Goal: Information Seeking & Learning: Learn about a topic

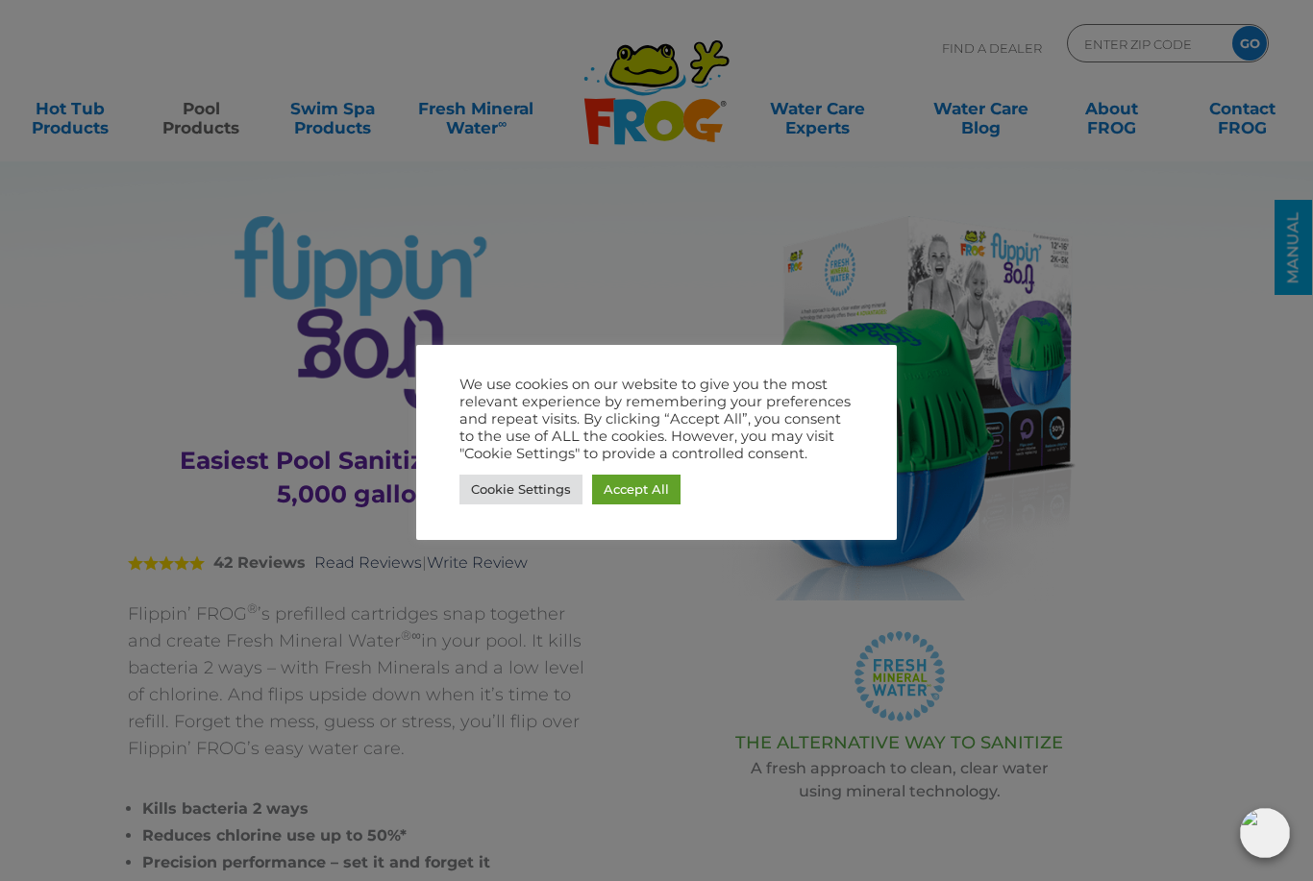
click at [544, 496] on link "Cookie Settings" at bounding box center [520, 490] width 123 height 30
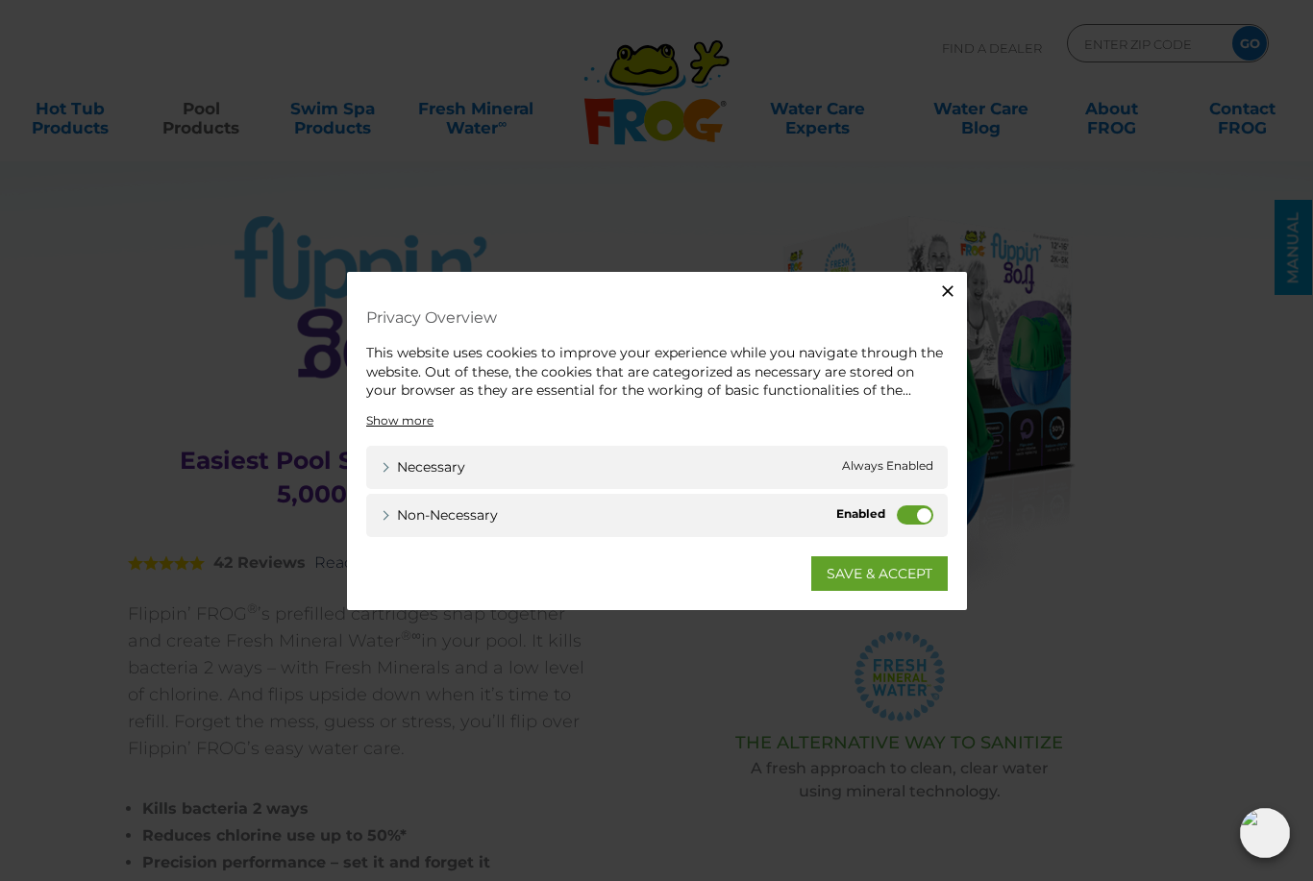
click at [948, 293] on icon "button" at bounding box center [948, 291] width 12 height 12
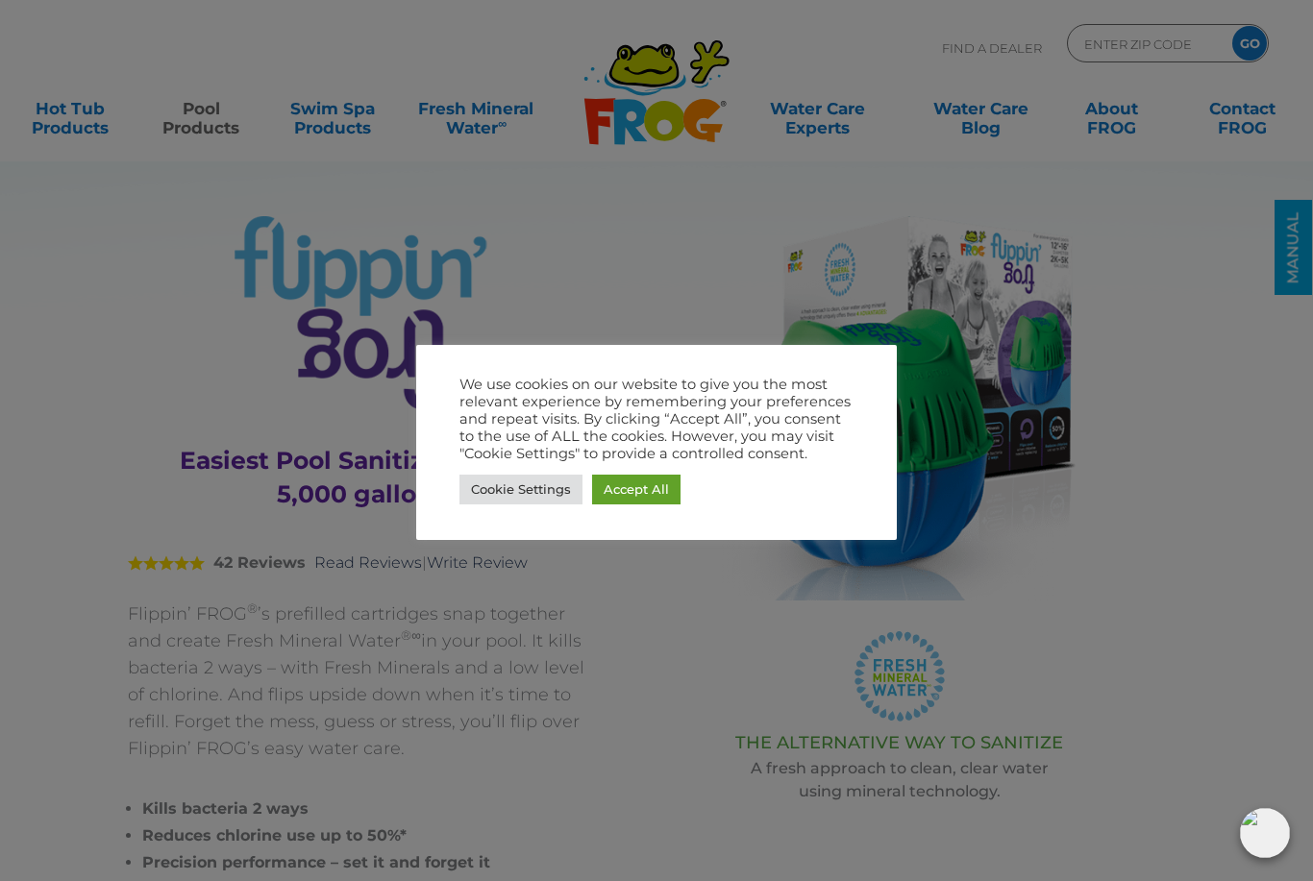
click at [1201, 442] on div at bounding box center [656, 440] width 1313 height 881
click at [1181, 442] on div at bounding box center [656, 440] width 1313 height 881
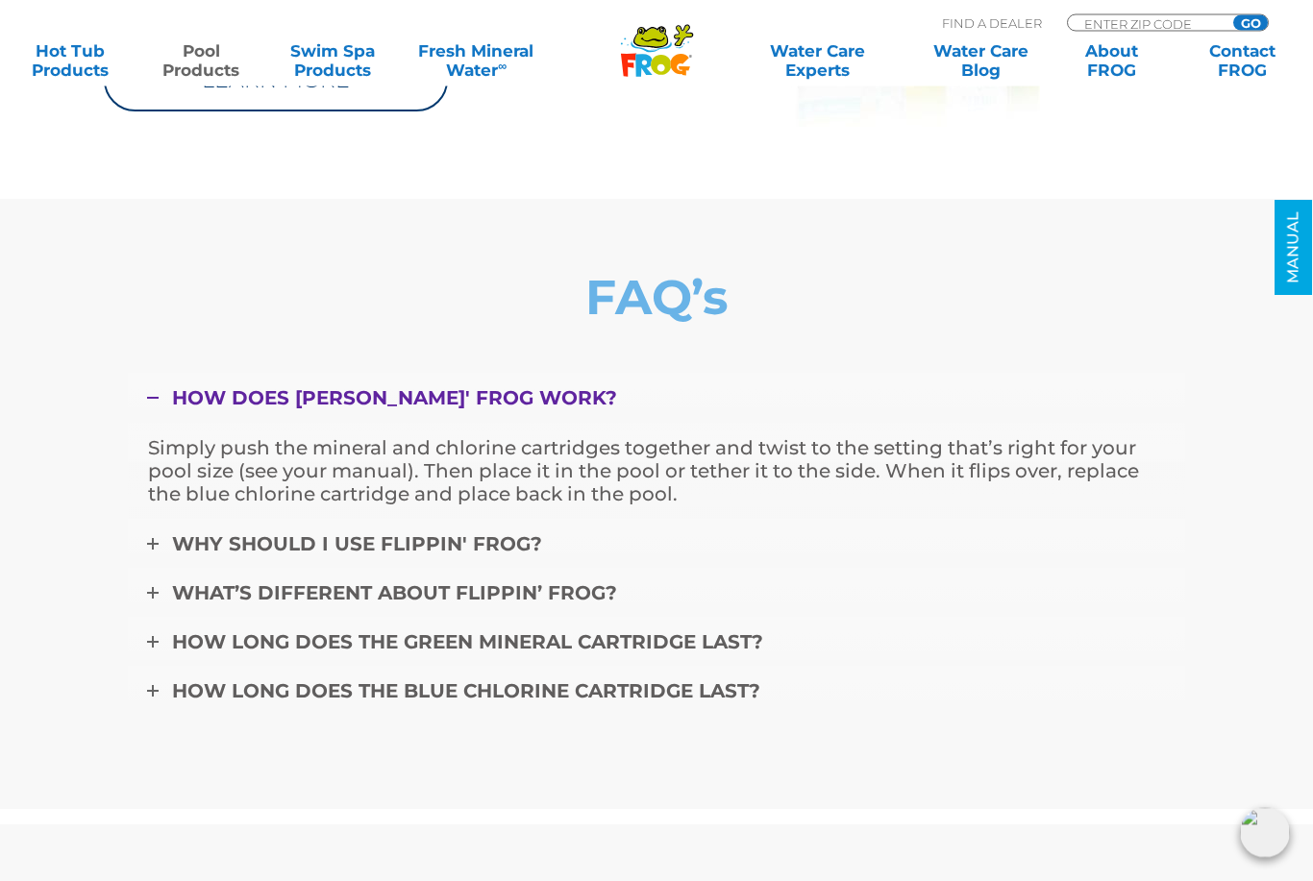
scroll to position [6585, 0]
click at [595, 605] on span "What’s different about Flippin’ FROG?" at bounding box center [394, 593] width 445 height 23
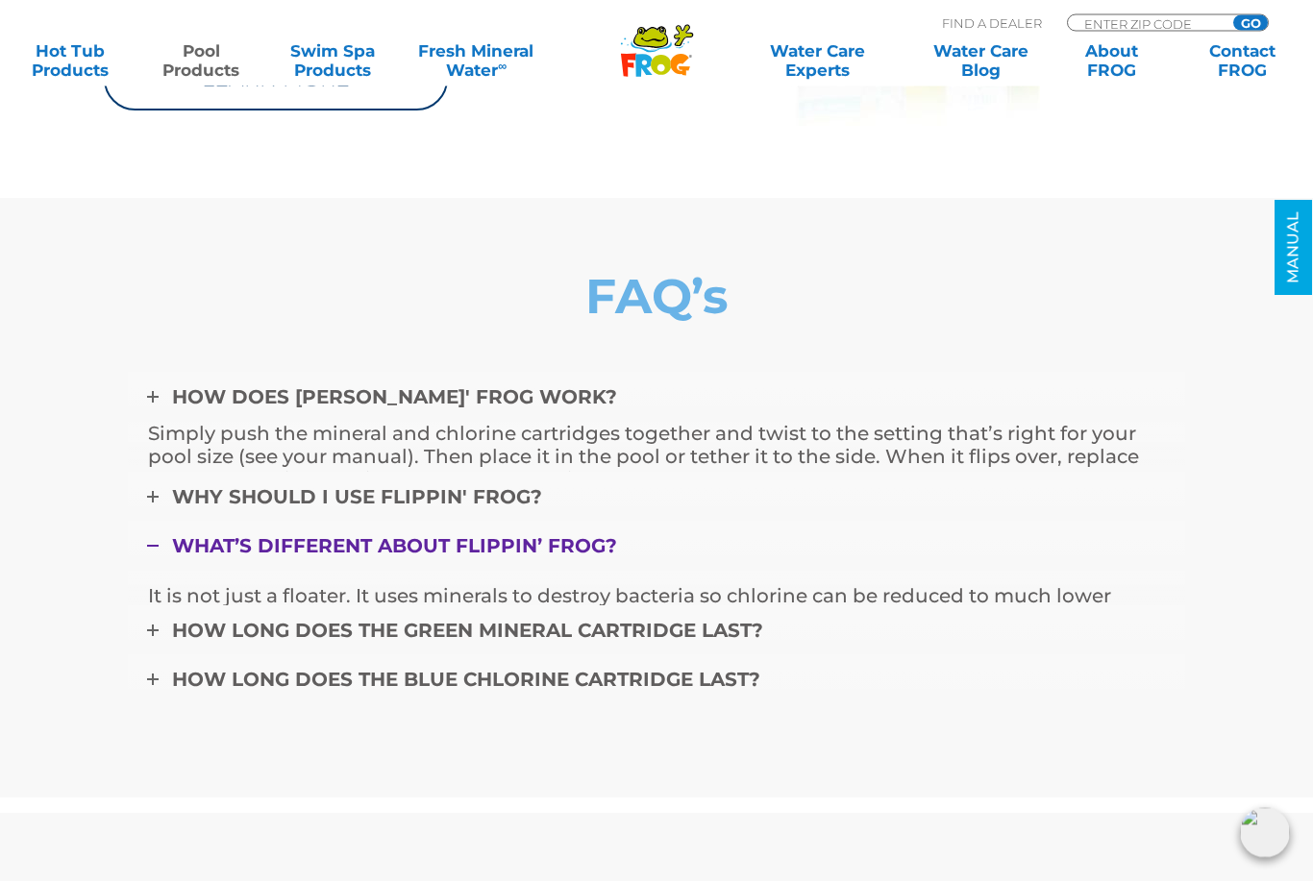
scroll to position [6586, 0]
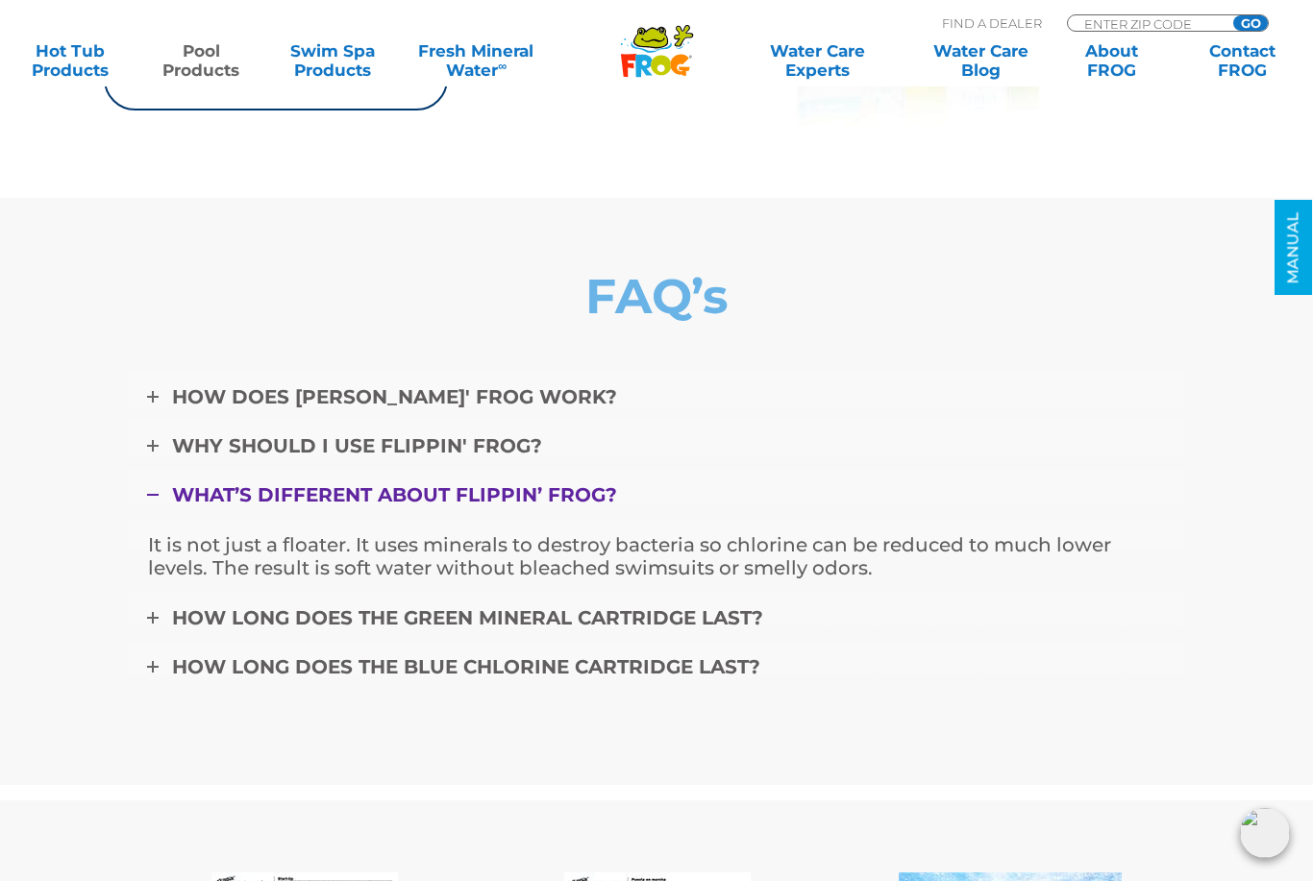
click at [738, 679] on span "How long does the blue chlorine cartridge last?" at bounding box center [466, 667] width 588 height 23
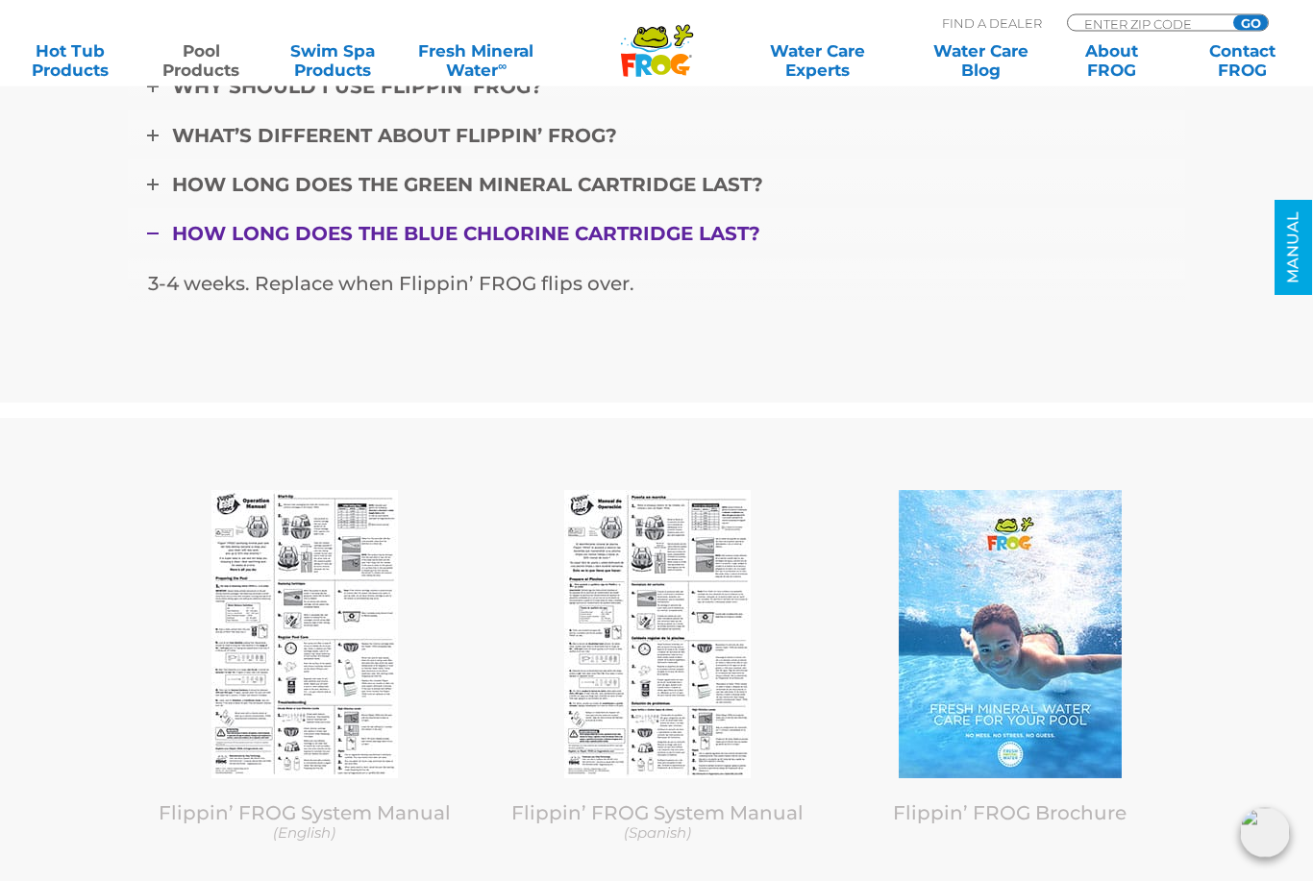
scroll to position [6946, 0]
click at [1249, 633] on section "Flippin’ FROG System Manual (English) Flippin’ FROG System Manual (Spanish) Fli…" at bounding box center [656, 659] width 1313 height 511
click at [343, 695] on img at bounding box center [304, 634] width 186 height 288
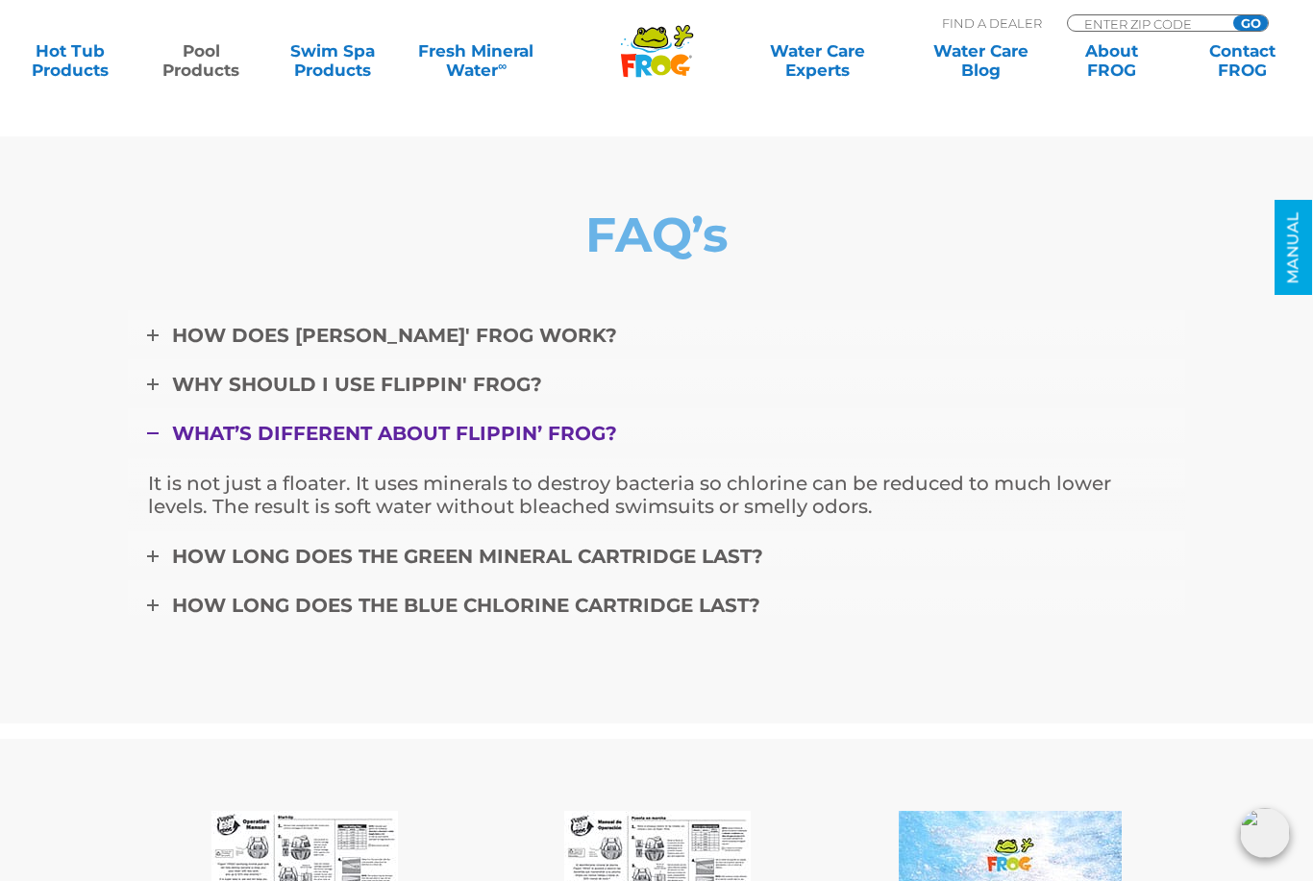
scroll to position [6898, 0]
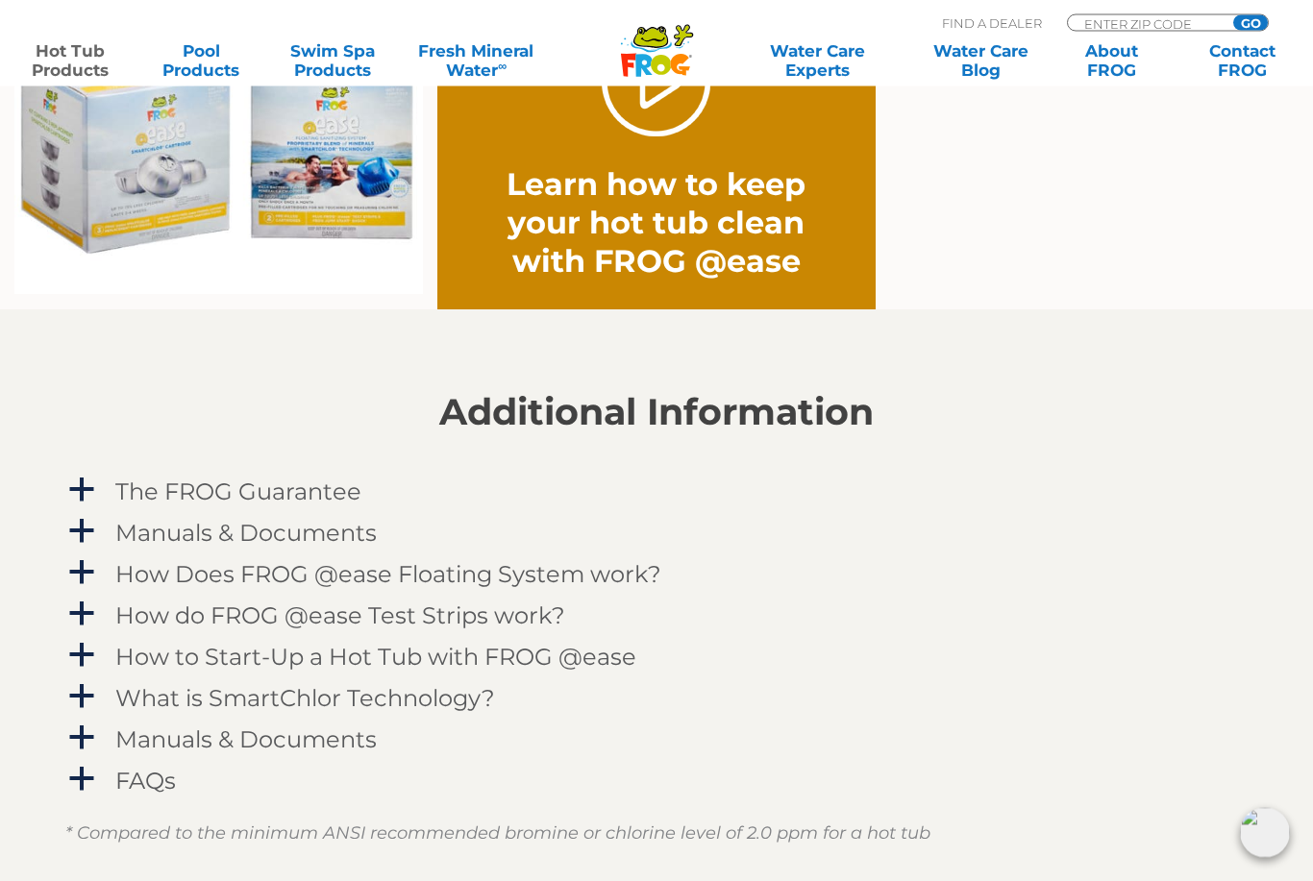
scroll to position [1627, 0]
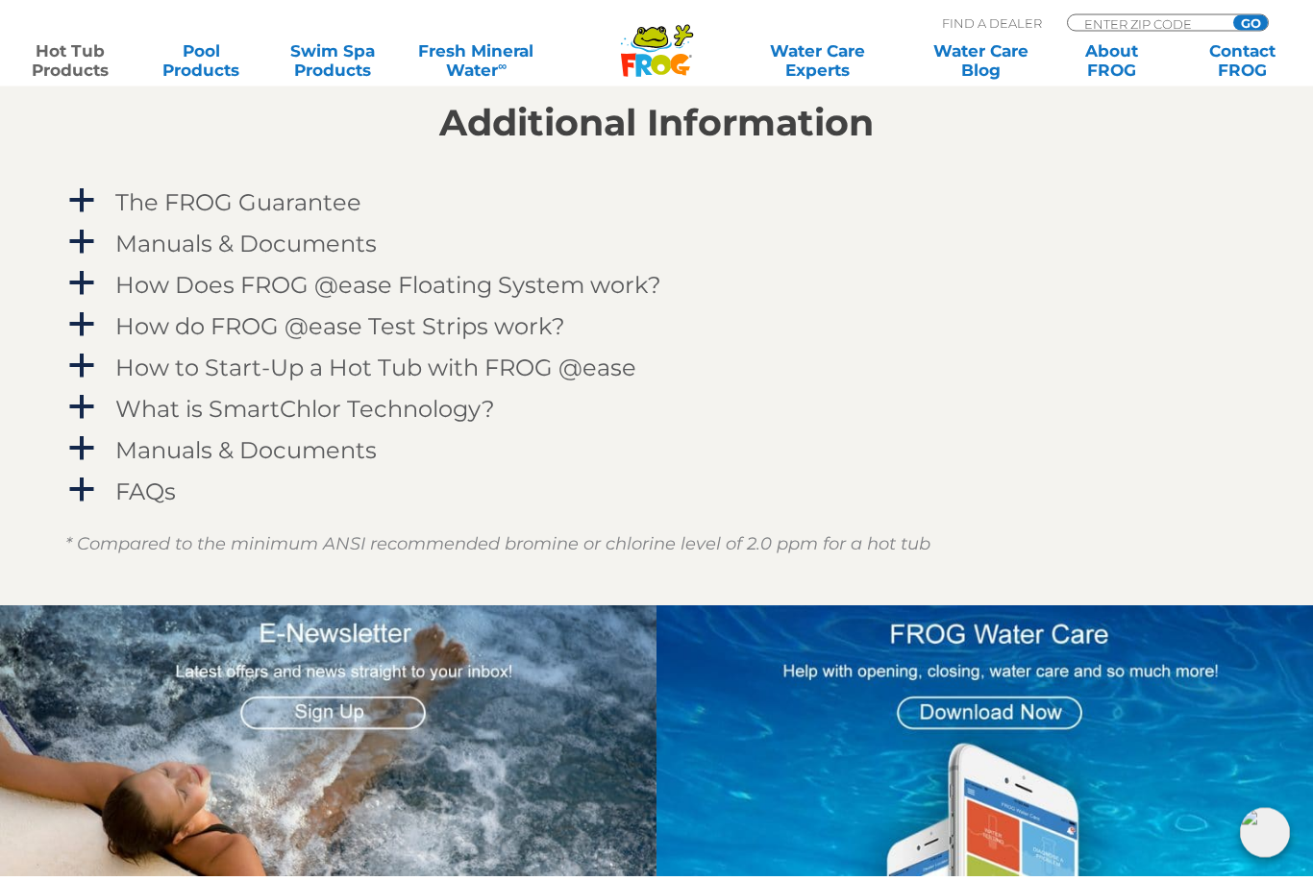
click at [150, 492] on h4 "FAQs" at bounding box center [145, 493] width 61 height 26
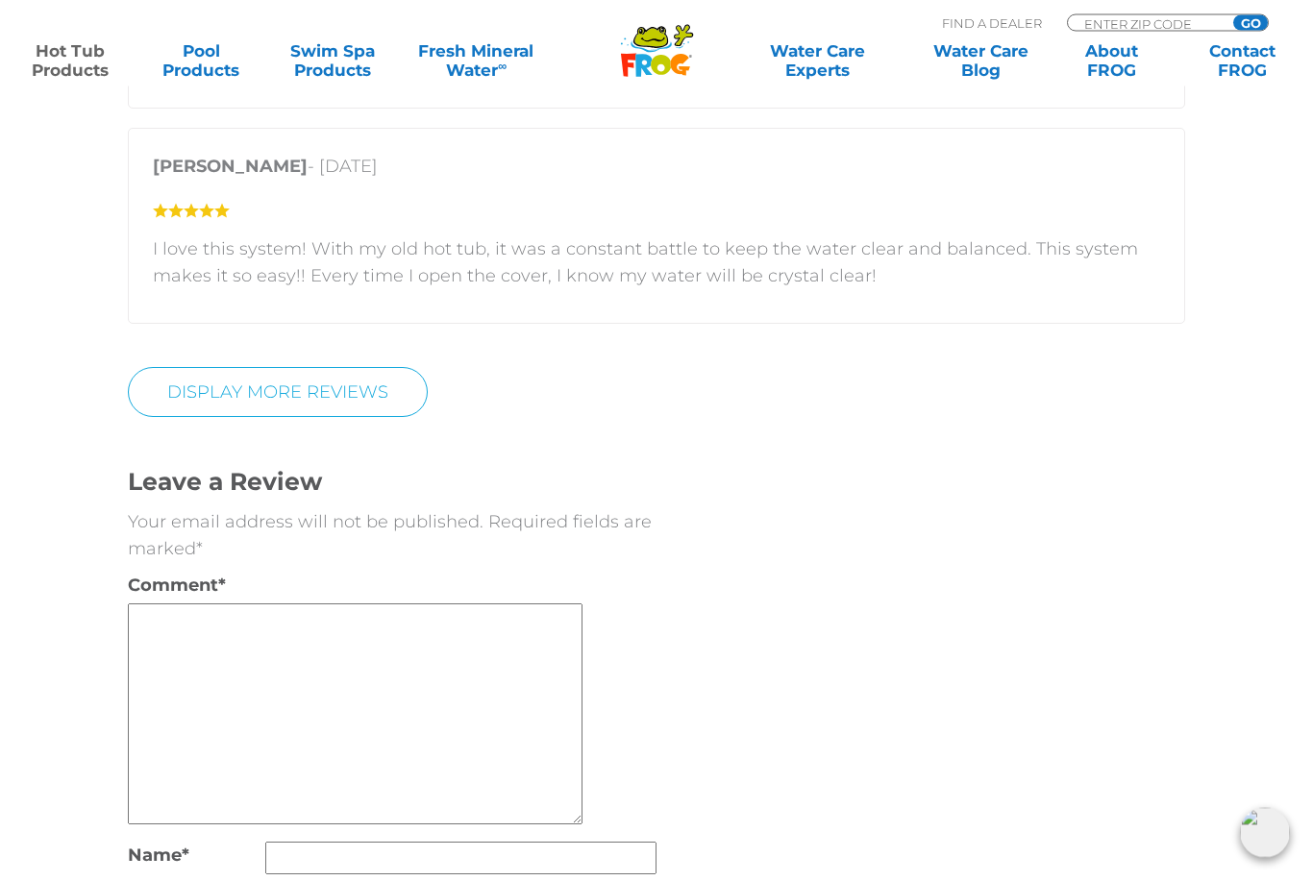
scroll to position [4741, 0]
click at [391, 367] on link "Display More Reviews" at bounding box center [278, 392] width 300 height 50
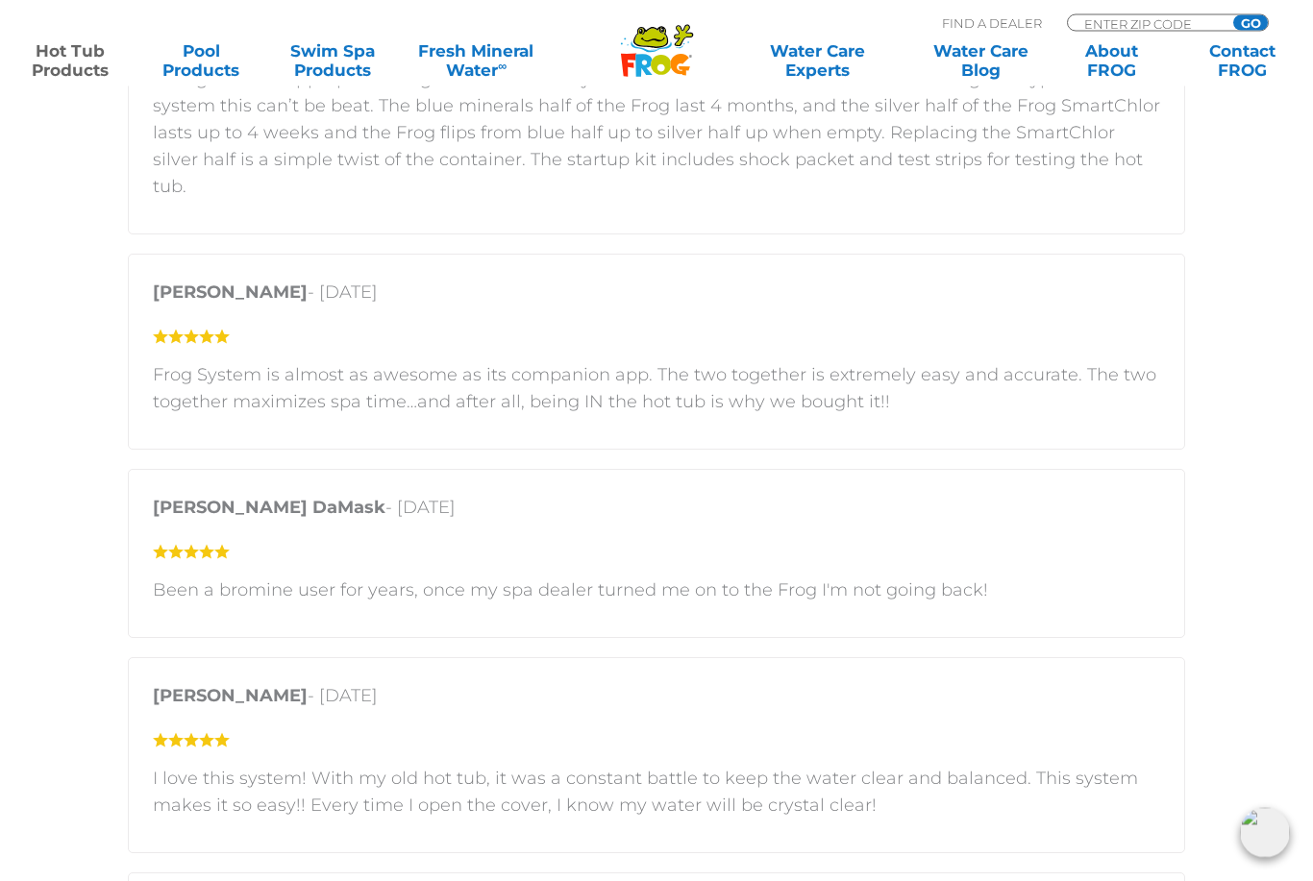
scroll to position [4207, 0]
